Goal: Find specific page/section: Find specific page/section

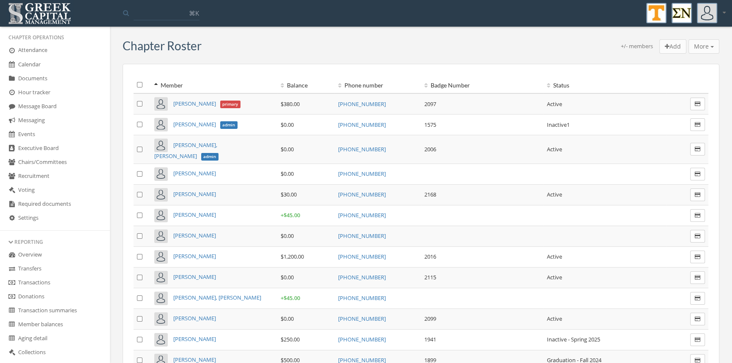
scroll to position [142, 0]
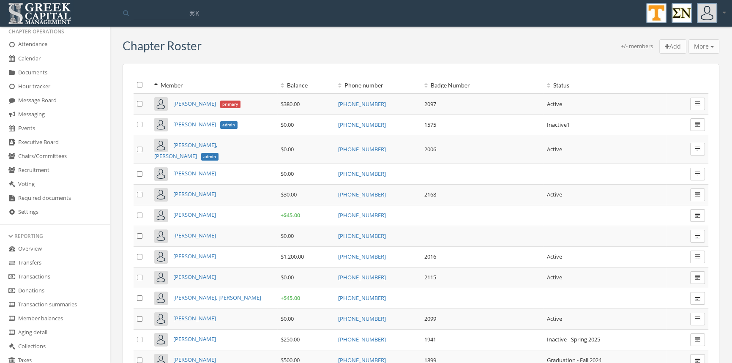
click at [57, 275] on link "Transactions" at bounding box center [55, 277] width 110 height 14
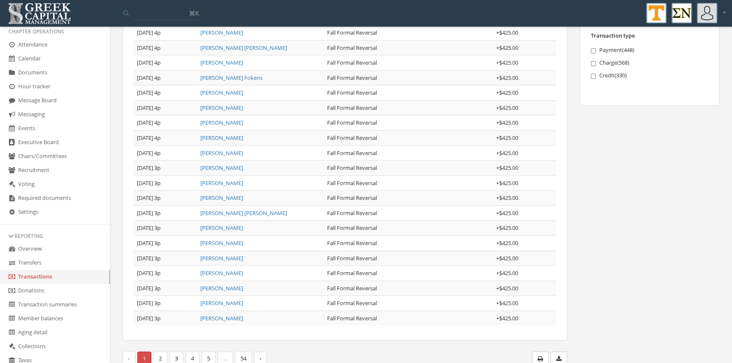
scroll to position [155, 0]
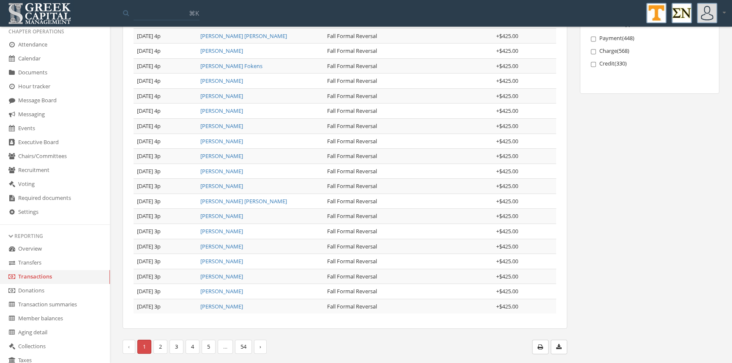
click at [161, 345] on link "2" at bounding box center [160, 347] width 14 height 14
click at [177, 345] on link "3" at bounding box center [176, 347] width 14 height 14
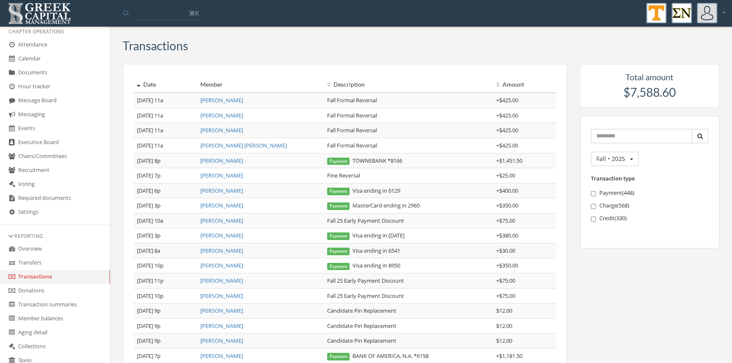
scroll to position [0, 0]
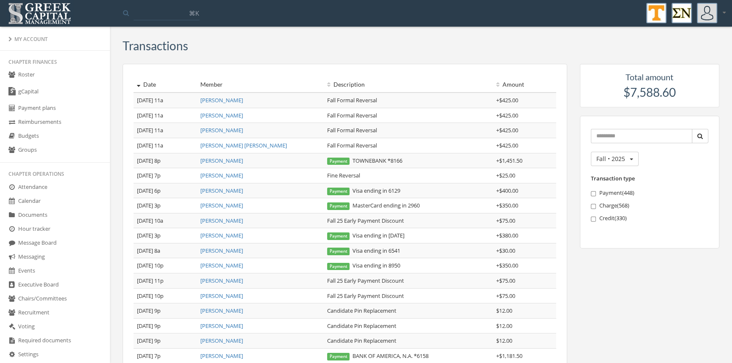
click at [35, 75] on link "Roster" at bounding box center [55, 75] width 110 height 14
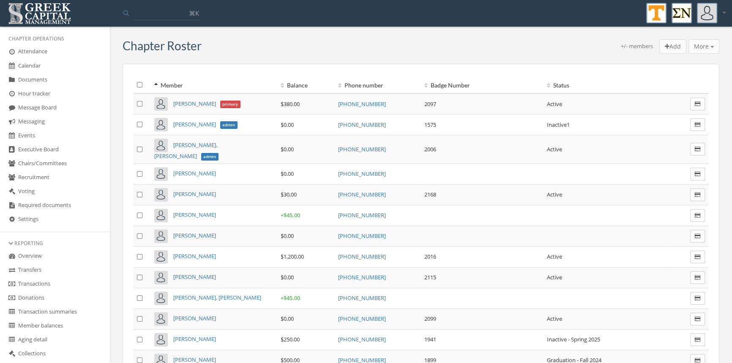
scroll to position [139, 0]
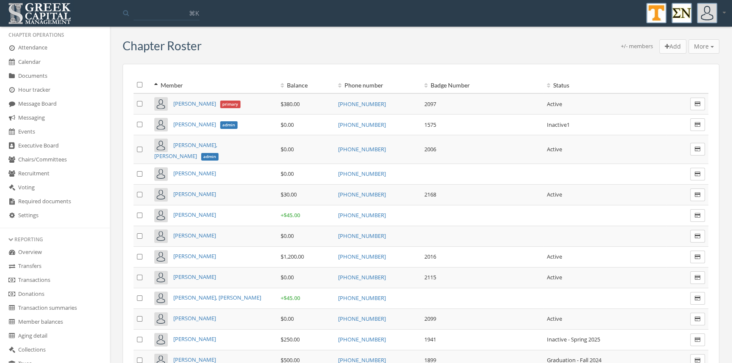
click at [52, 278] on link "Transactions" at bounding box center [55, 280] width 110 height 14
